Goal: Find specific page/section: Find specific page/section

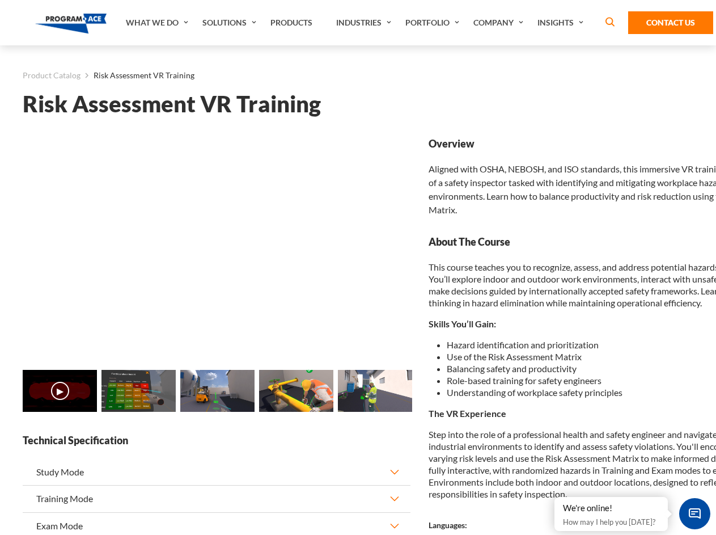
click at [231, 23] on link "Solutions" at bounding box center [231, 22] width 68 height 45
click at [0, 0] on div "AI & Computer Vision Solutions Computer Vision Quality Control AI tools for fas…" at bounding box center [0, 0] width 0 height 0
click at [0, 0] on div "AI & Computer Vision Solutions Virtual Training Solutions Virtual Tour Solution…" at bounding box center [0, 0] width 0 height 0
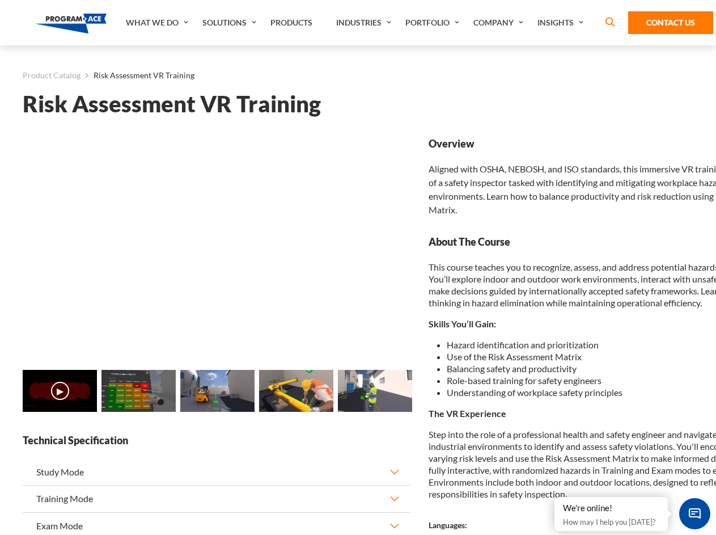
click at [0, 0] on div "AI & Computer Vision Solutions Virtual Training Solutions Virtual Tour Solution…" at bounding box center [0, 0] width 0 height 0
click at [0, 0] on div "AI & Computer Vision Solutions Computer Vision Quality Control AI tools for fas…" at bounding box center [0, 0] width 0 height 0
